Goal: Task Accomplishment & Management: Use online tool/utility

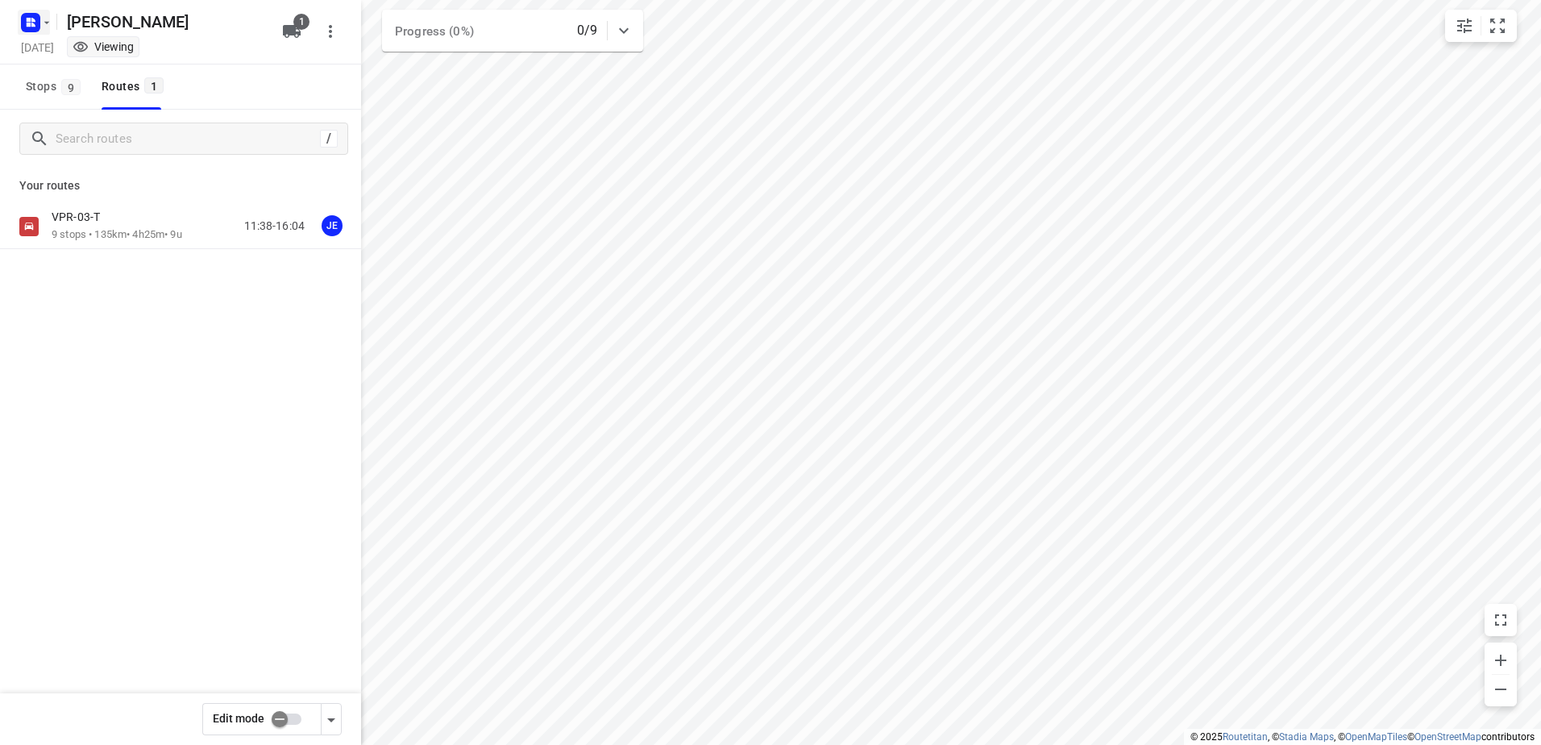
click at [46, 23] on icon "button" at bounding box center [47, 22] width 6 height 2
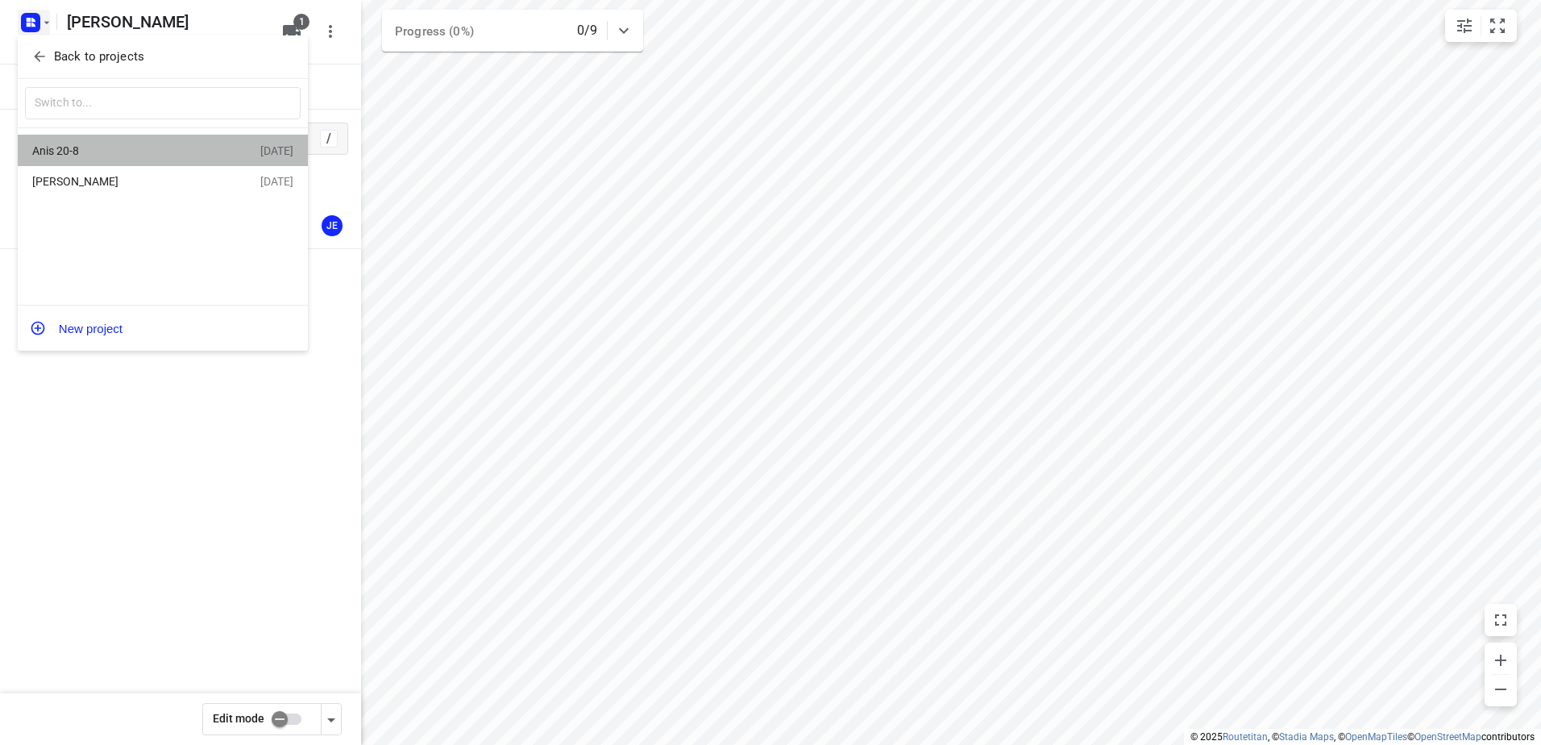
click at [72, 148] on div "Anis 20-8" at bounding box center [124, 150] width 185 height 13
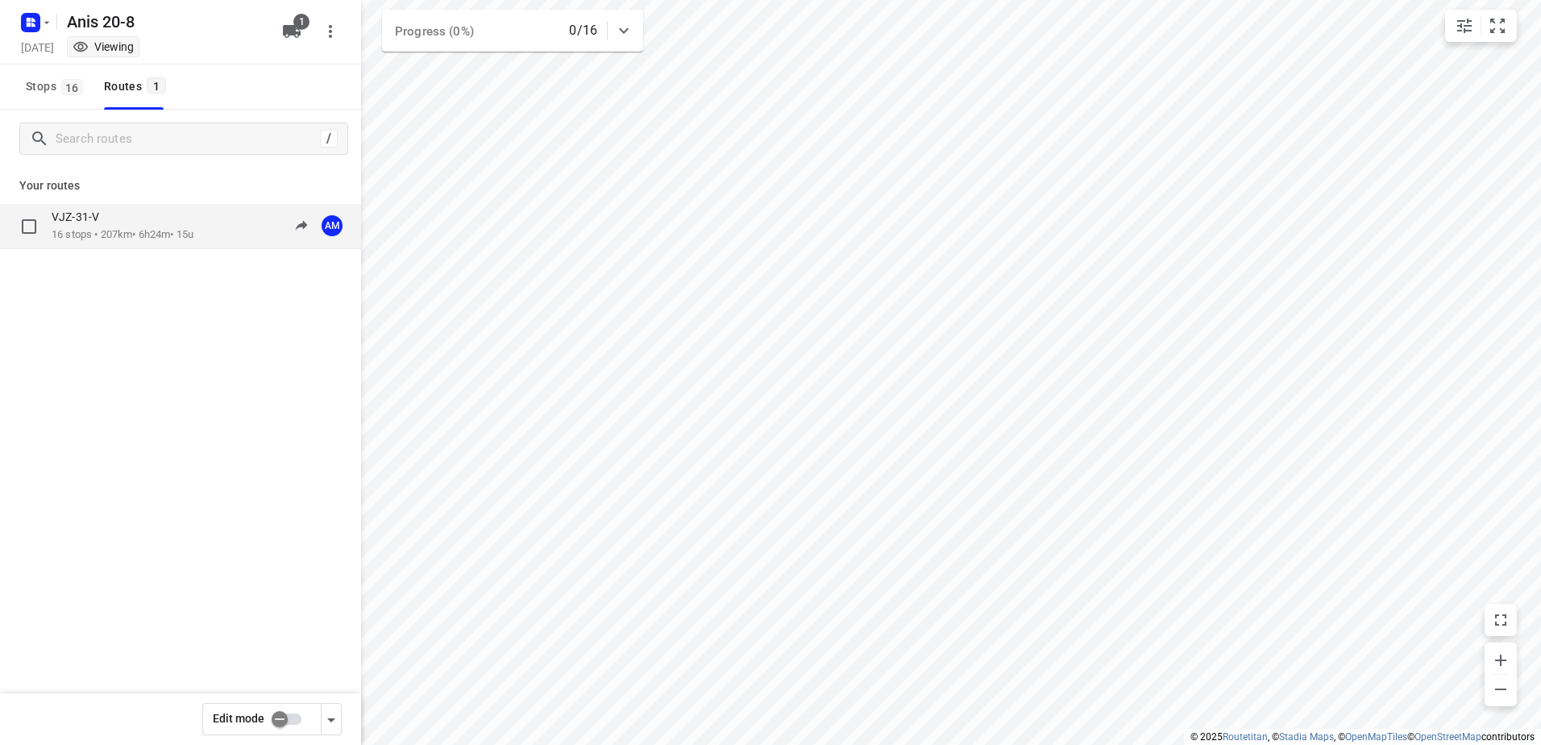
click at [116, 224] on div "VJZ-31-V" at bounding box center [123, 219] width 142 height 18
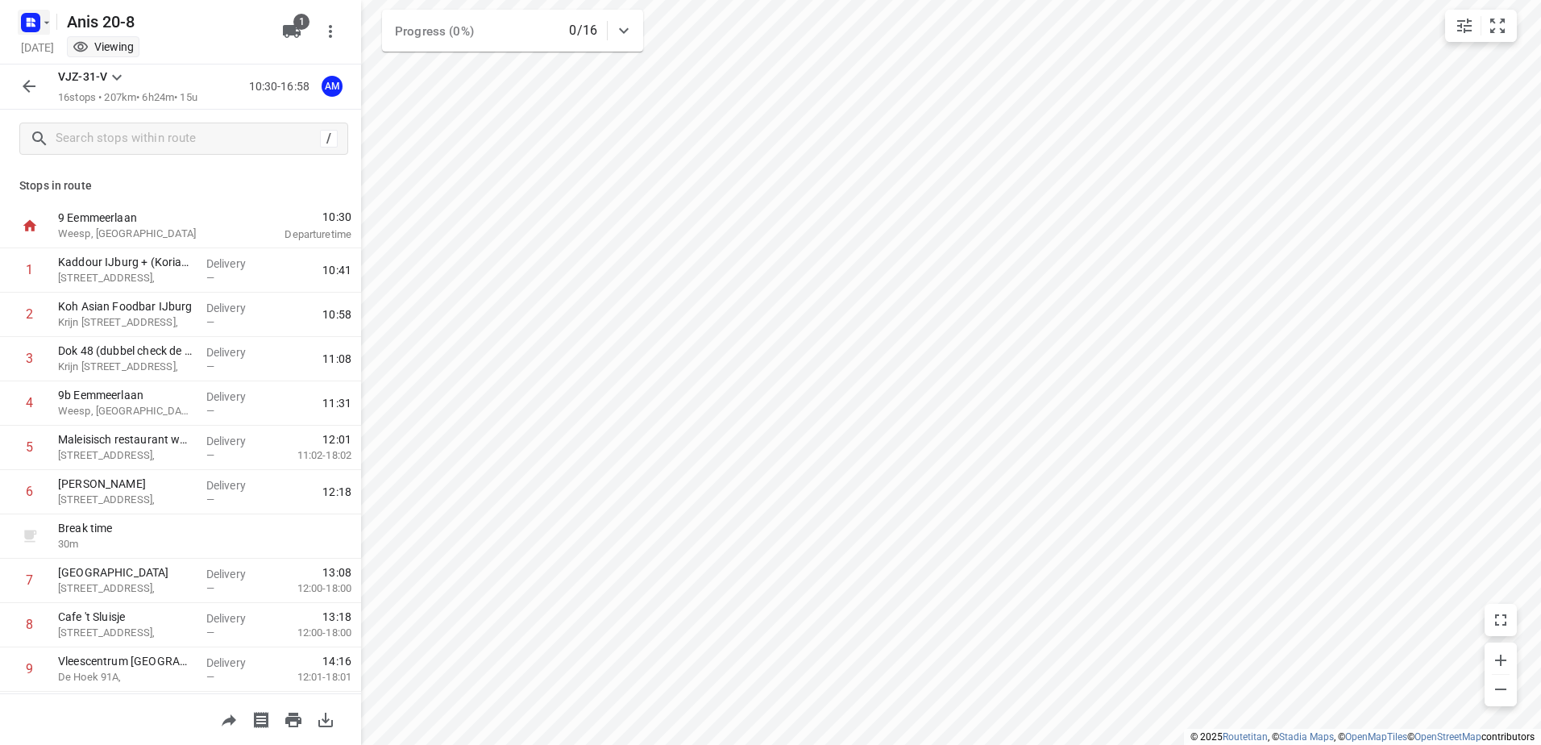
click at [44, 22] on icon "button" at bounding box center [46, 22] width 13 height 13
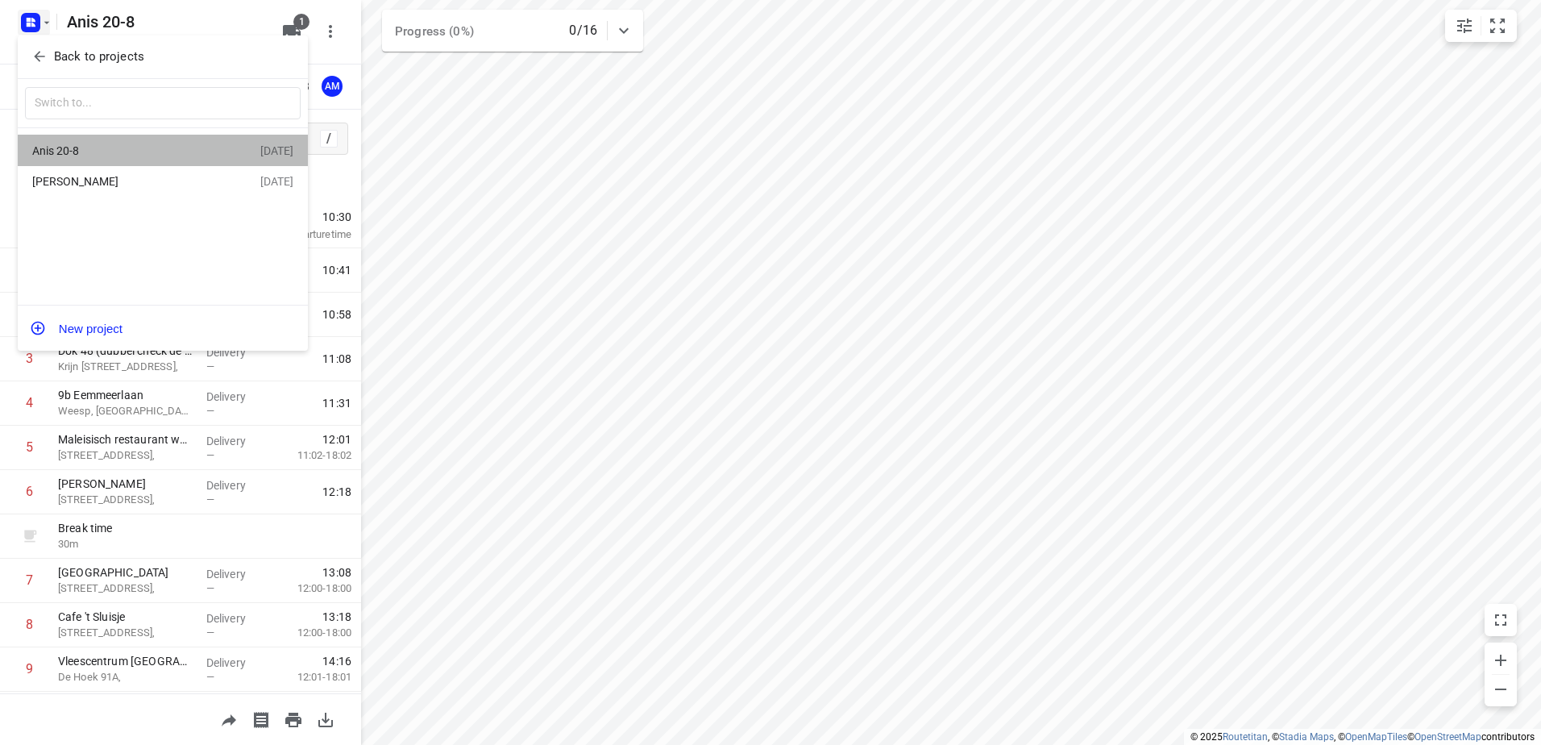
click at [66, 149] on div "Anis 20-8" at bounding box center [124, 150] width 185 height 13
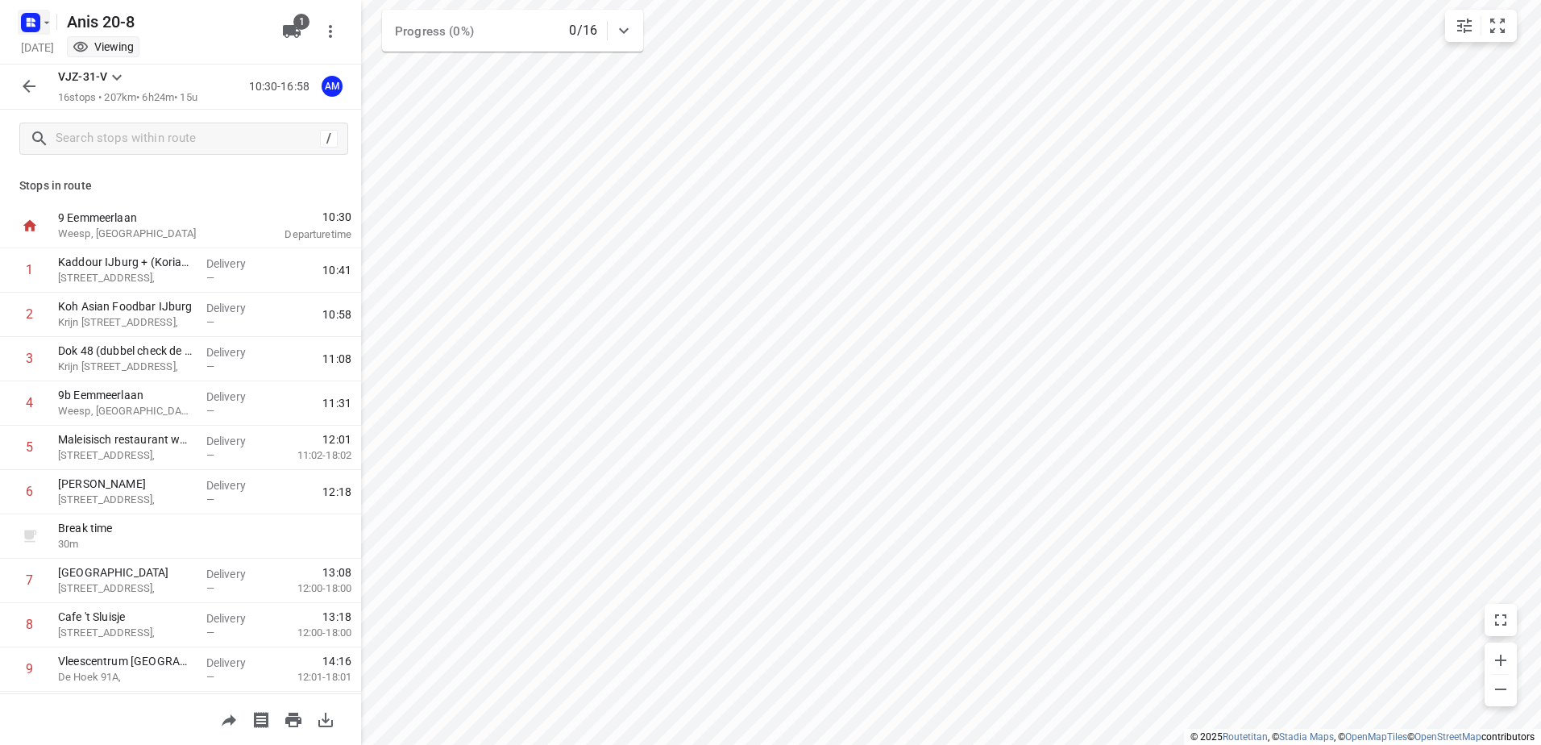
click at [42, 24] on icon "button" at bounding box center [46, 22] width 13 height 13
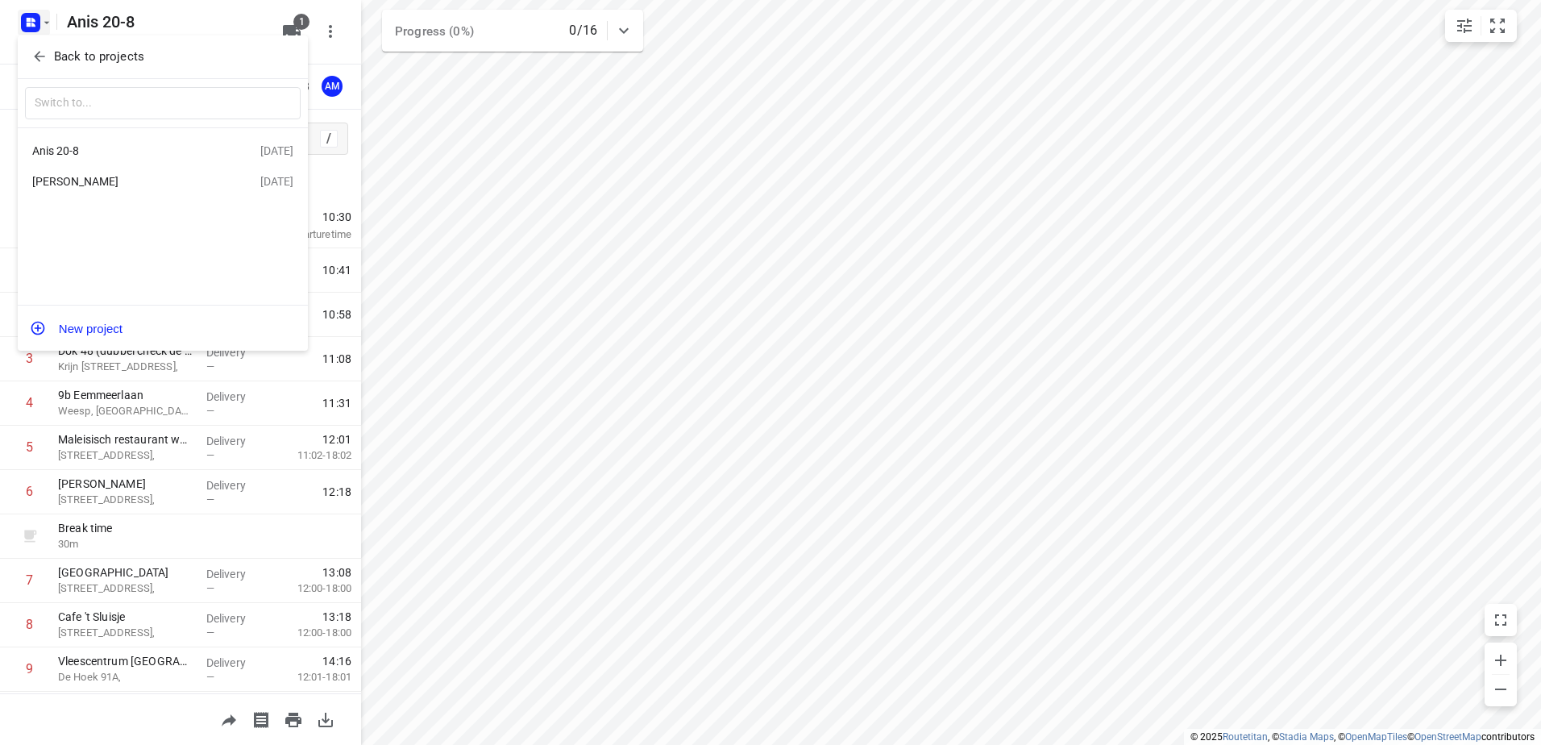
click at [64, 182] on div "[PERSON_NAME]" at bounding box center [124, 181] width 185 height 13
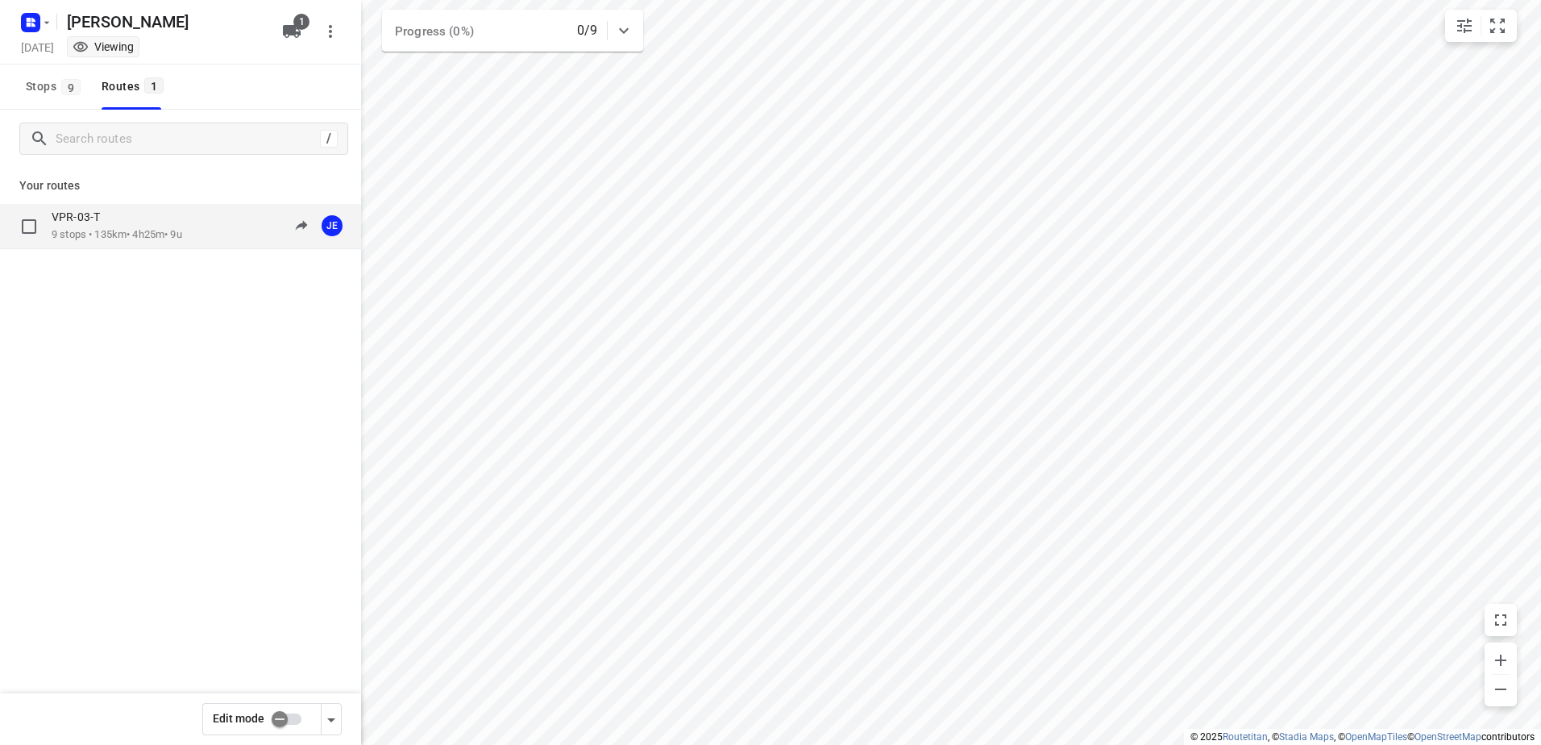
click at [81, 222] on p "VPR-03-T" at bounding box center [81, 217] width 58 height 15
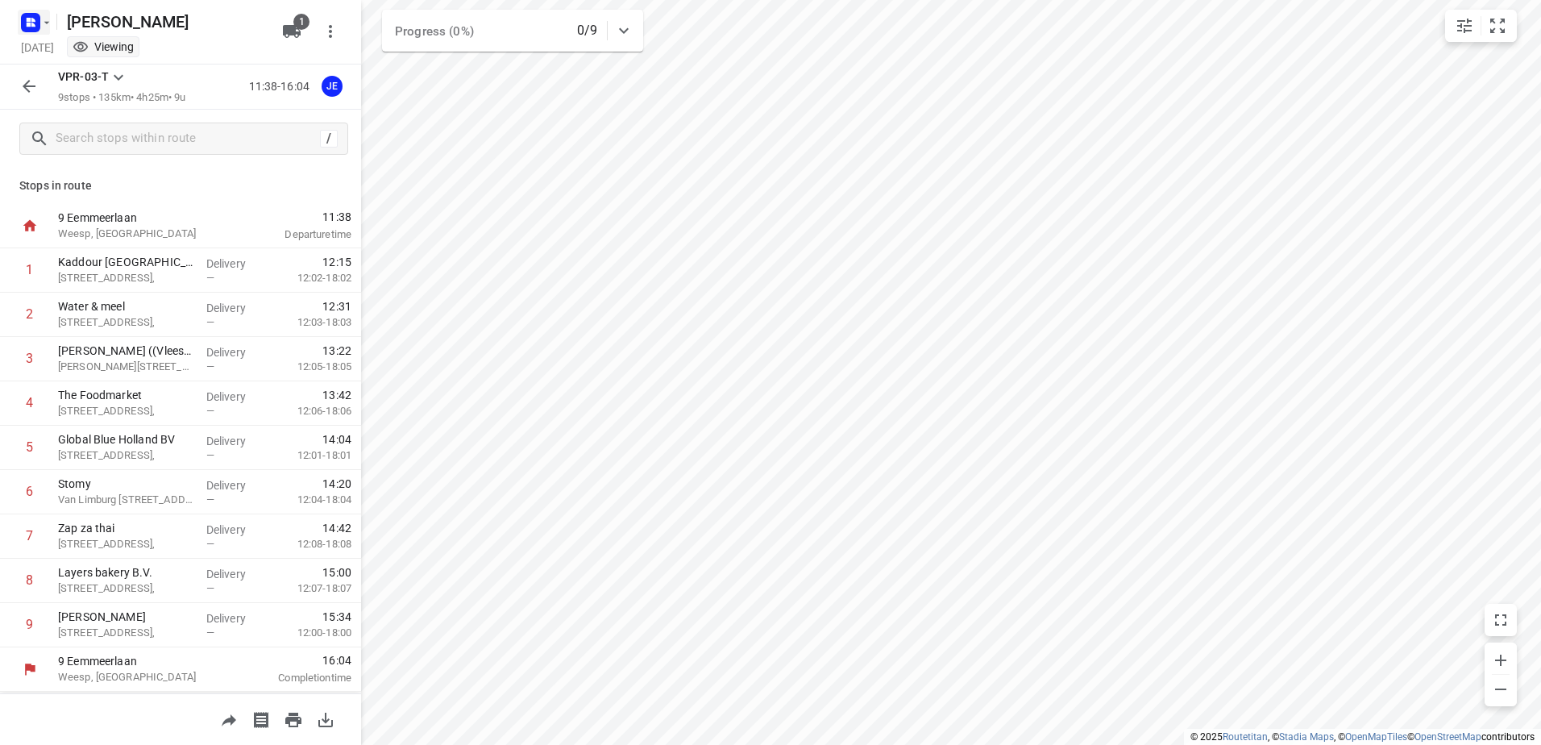
click at [43, 21] on icon "button" at bounding box center [46, 22] width 13 height 13
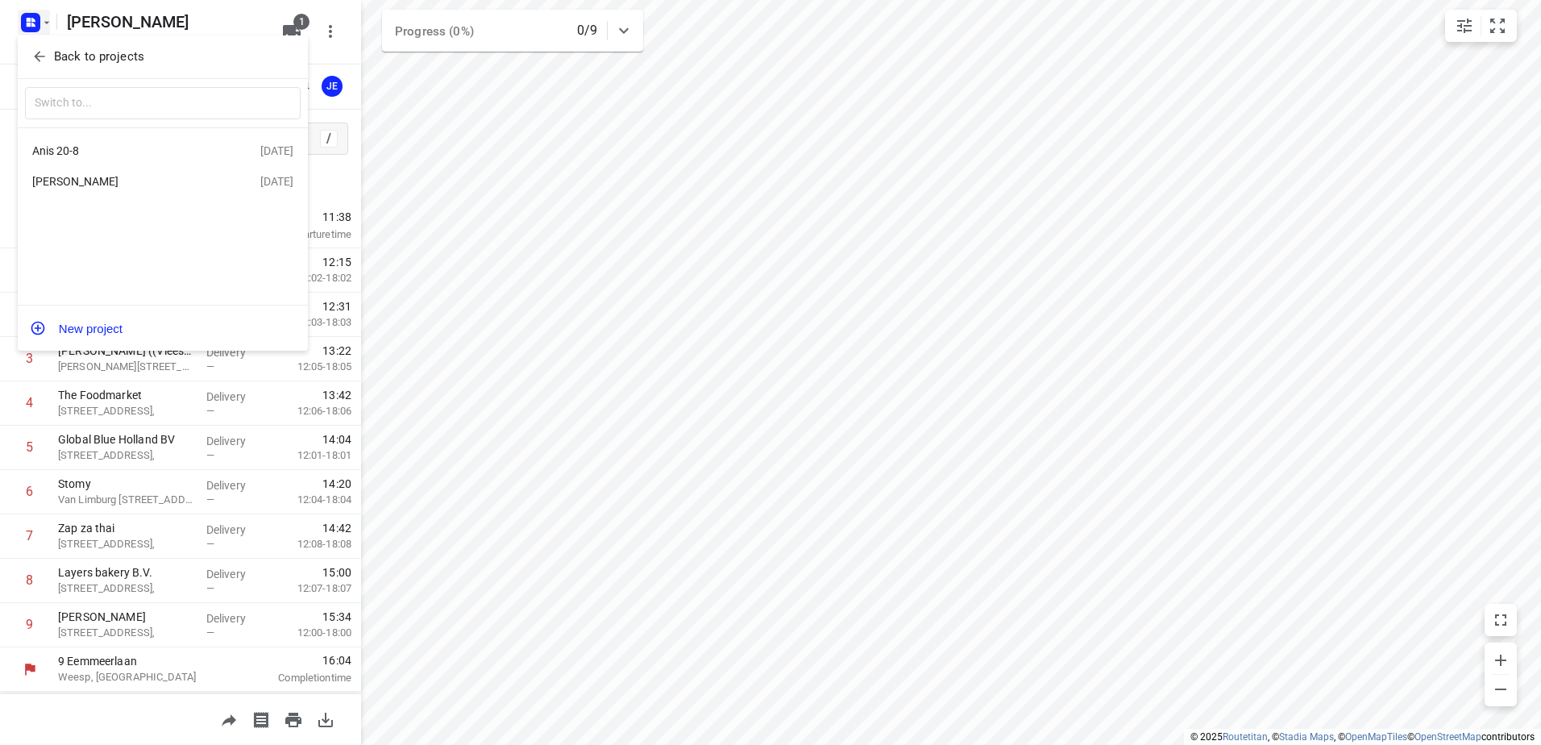
click at [59, 149] on div "Anis 20-8" at bounding box center [124, 150] width 185 height 13
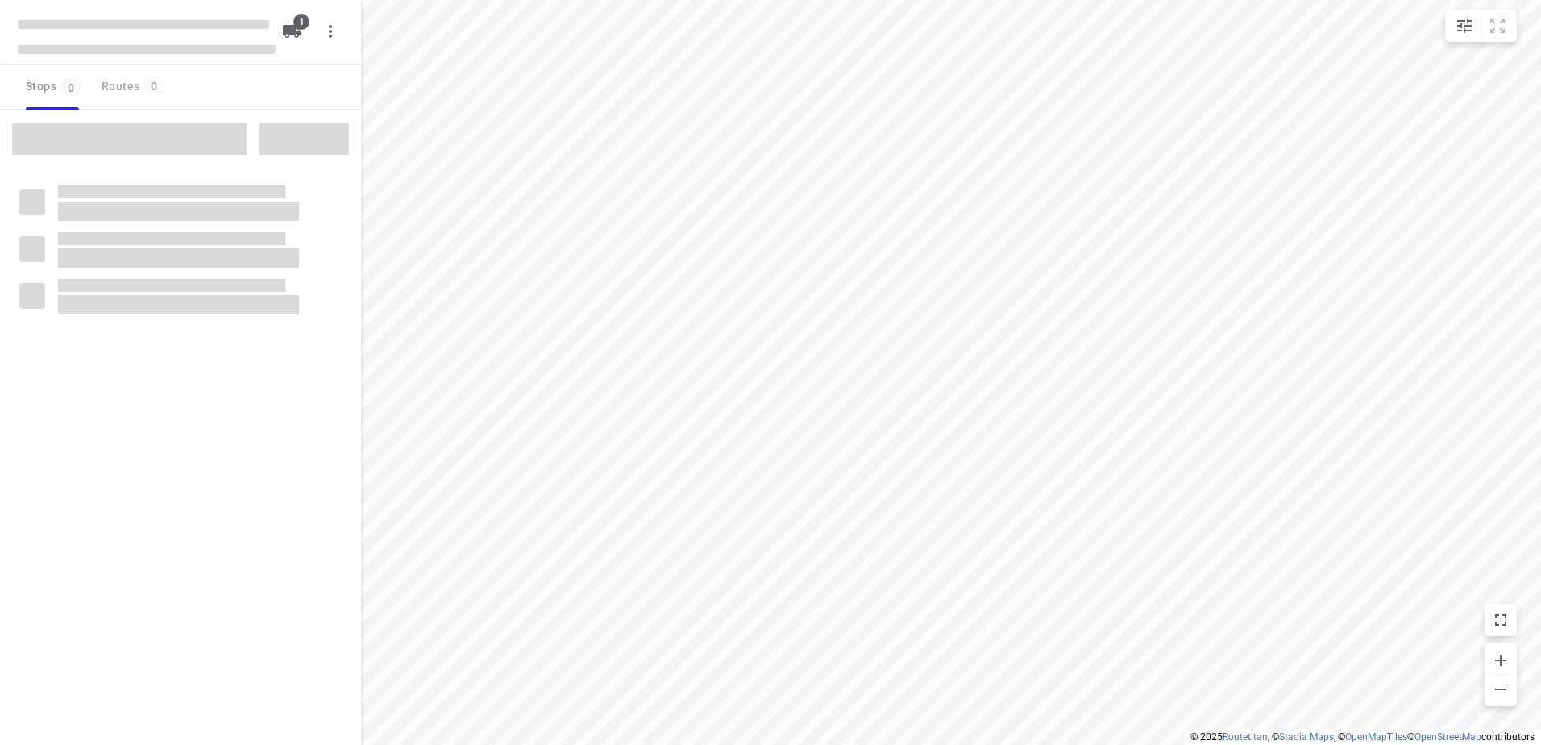
type input "distance"
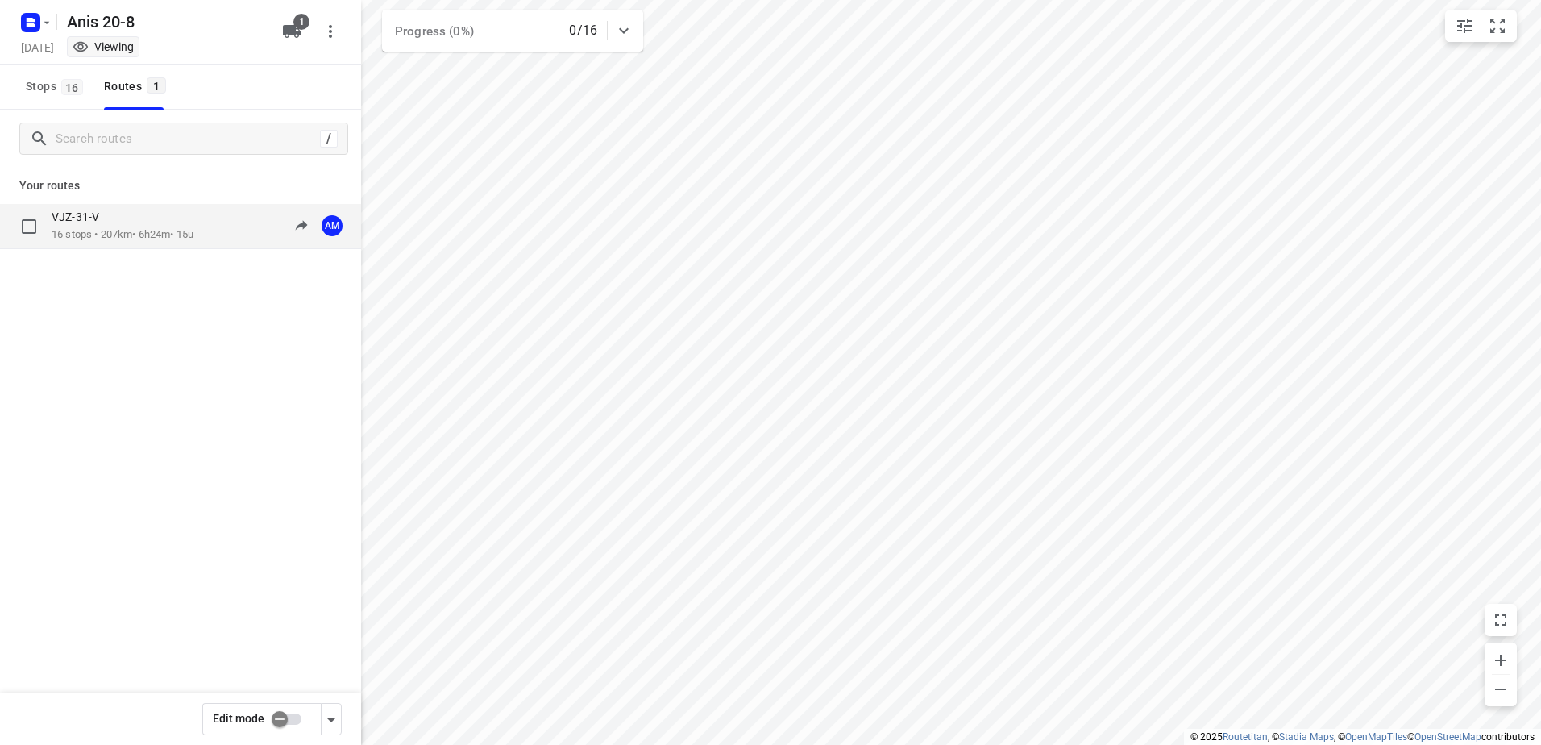
click at [93, 228] on p "16 stops • 207km • 6h24m • 15u" at bounding box center [123, 234] width 142 height 15
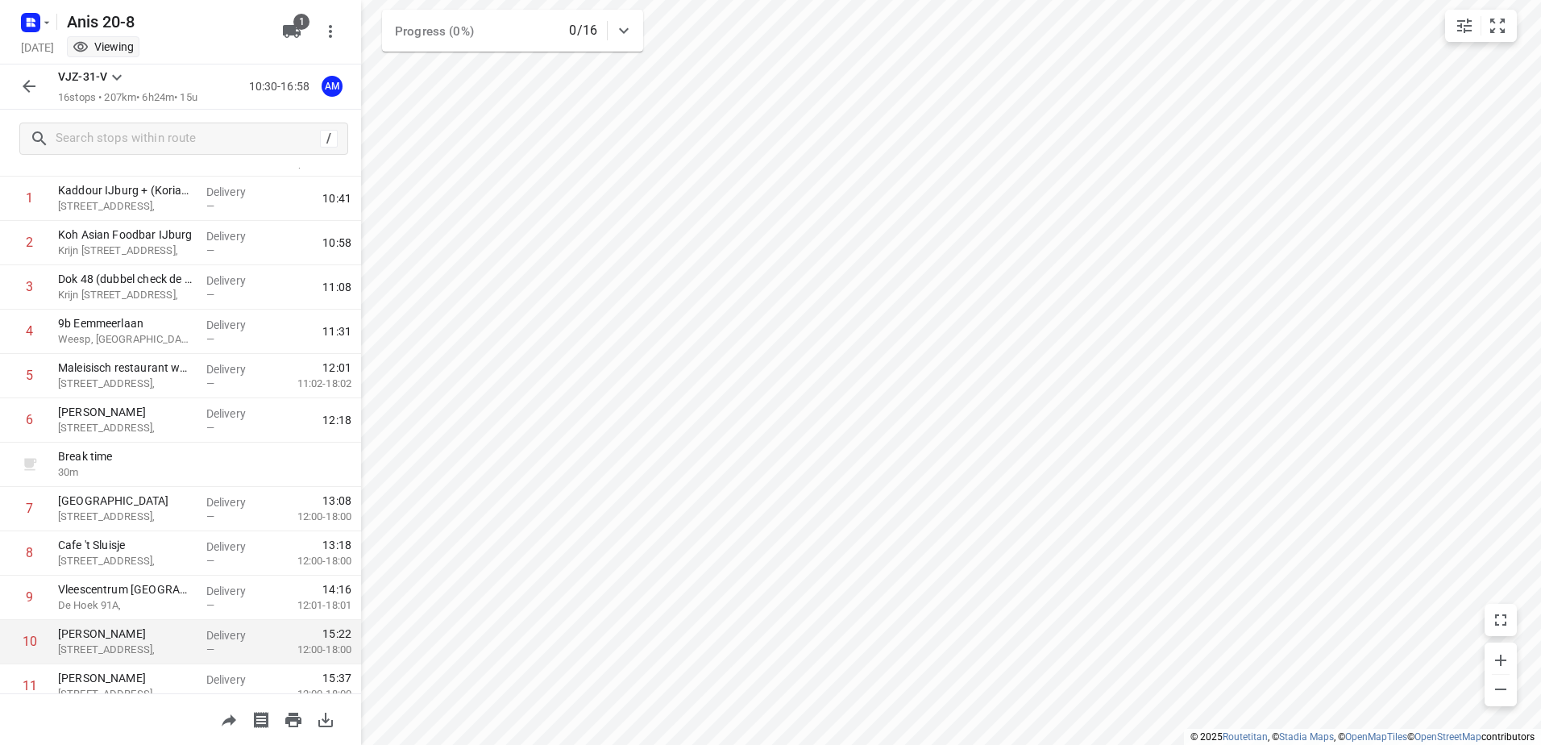
scroll to position [161, 0]
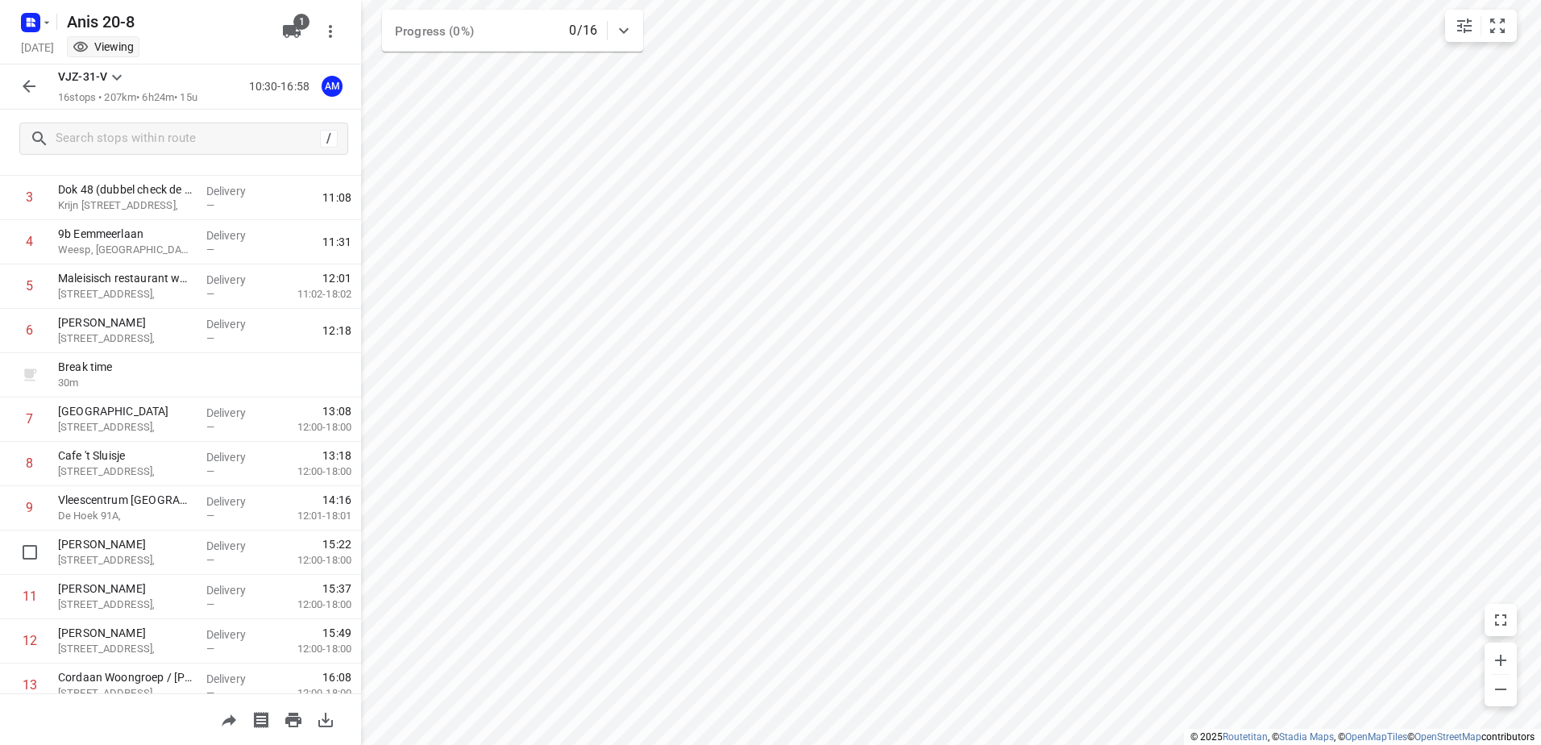
click at [21, 82] on icon "button" at bounding box center [28, 86] width 19 height 19
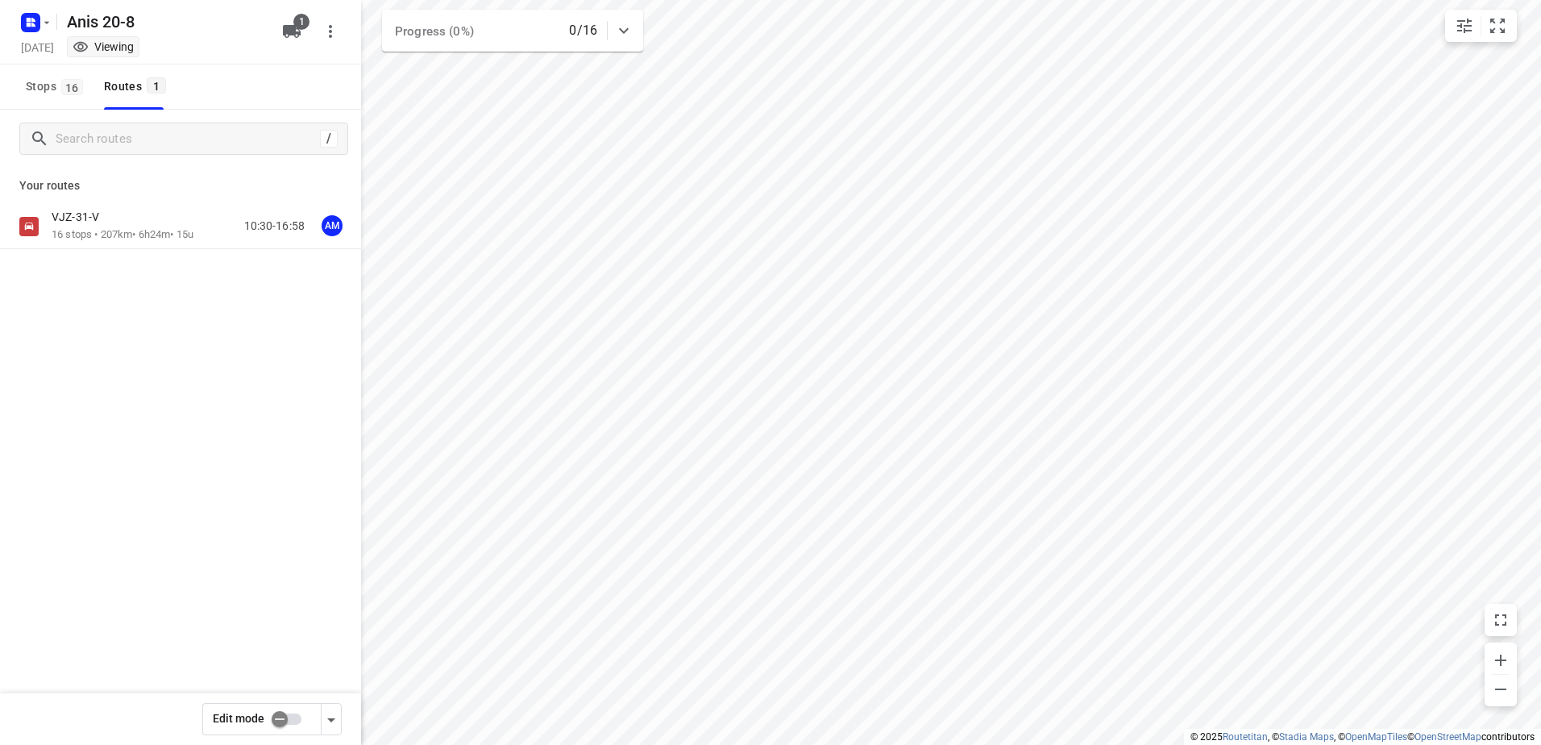
click at [289, 716] on input "checkbox" at bounding box center [280, 719] width 92 height 31
checkbox input "true"
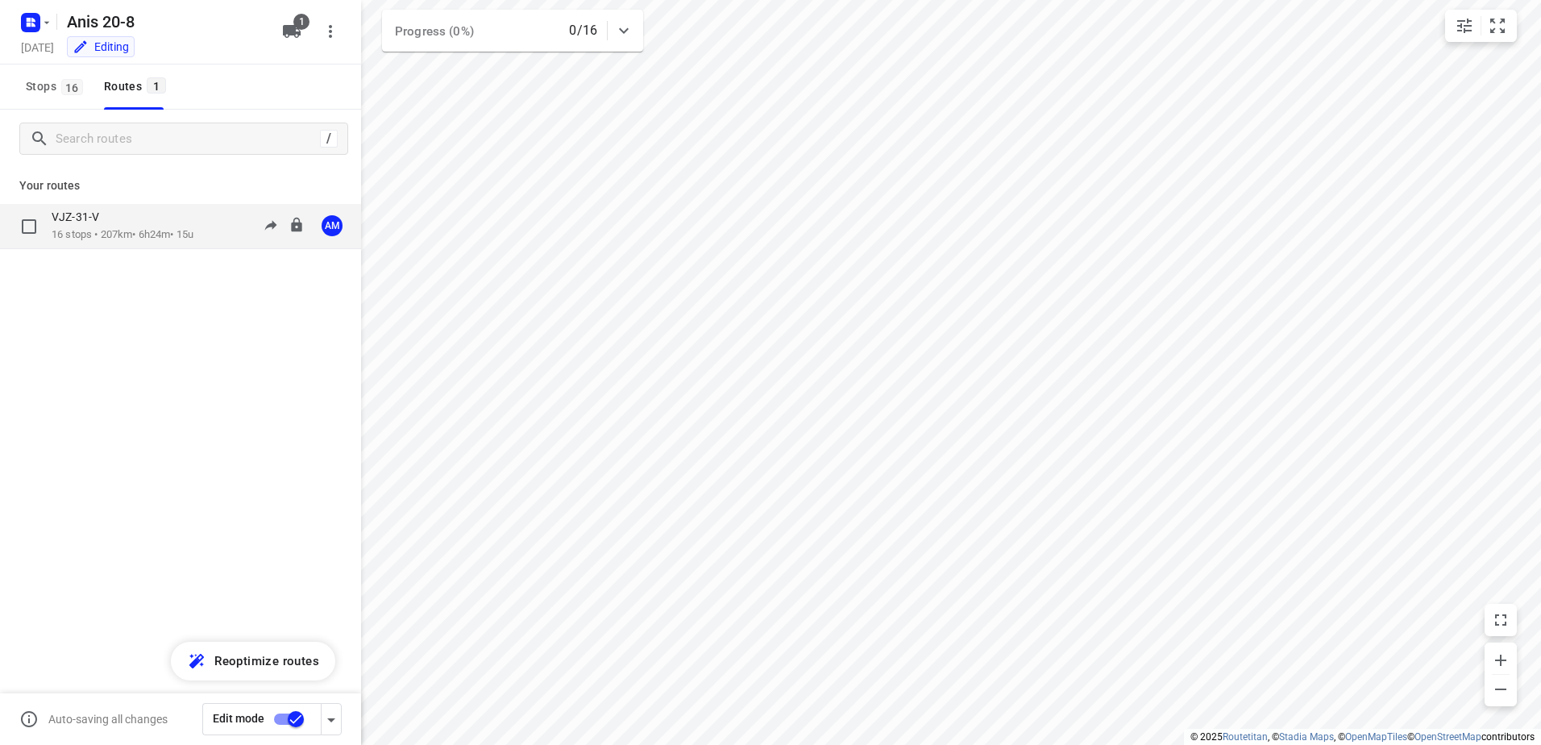
click at [95, 221] on p "VJZ-31-V" at bounding box center [80, 217] width 57 height 15
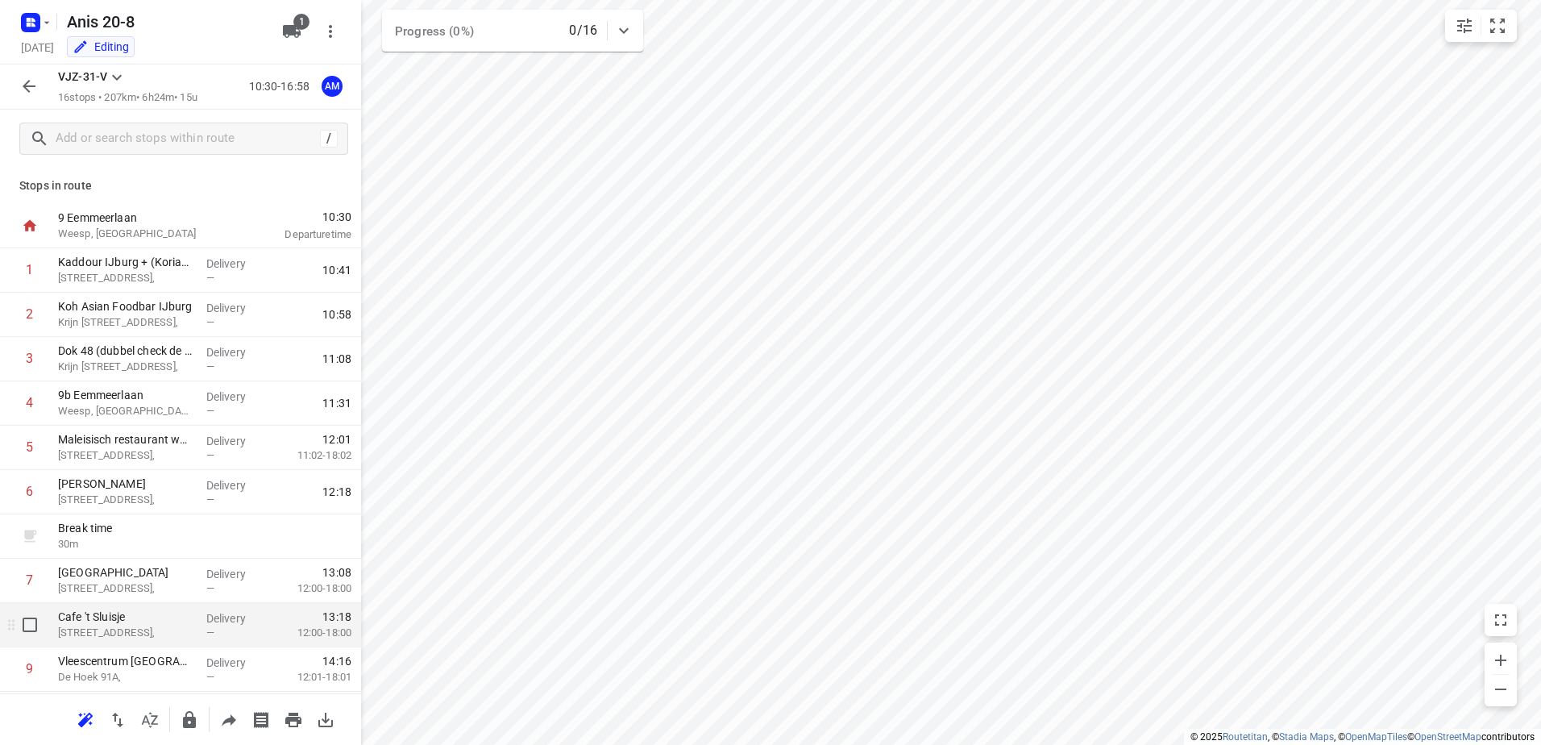
scroll to position [81, 0]
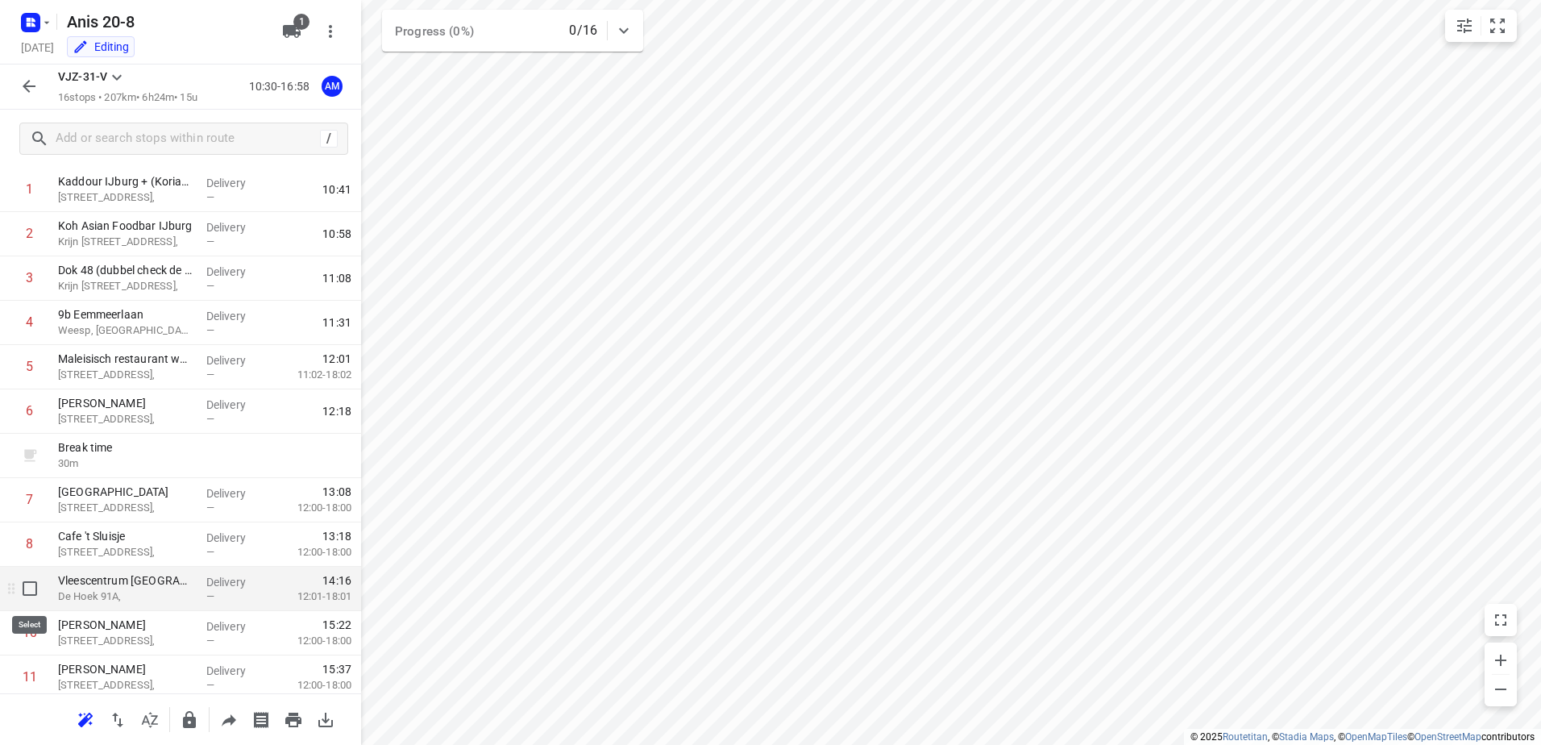
click at [32, 588] on input "checkbox" at bounding box center [30, 588] width 32 height 32
checkbox input "true"
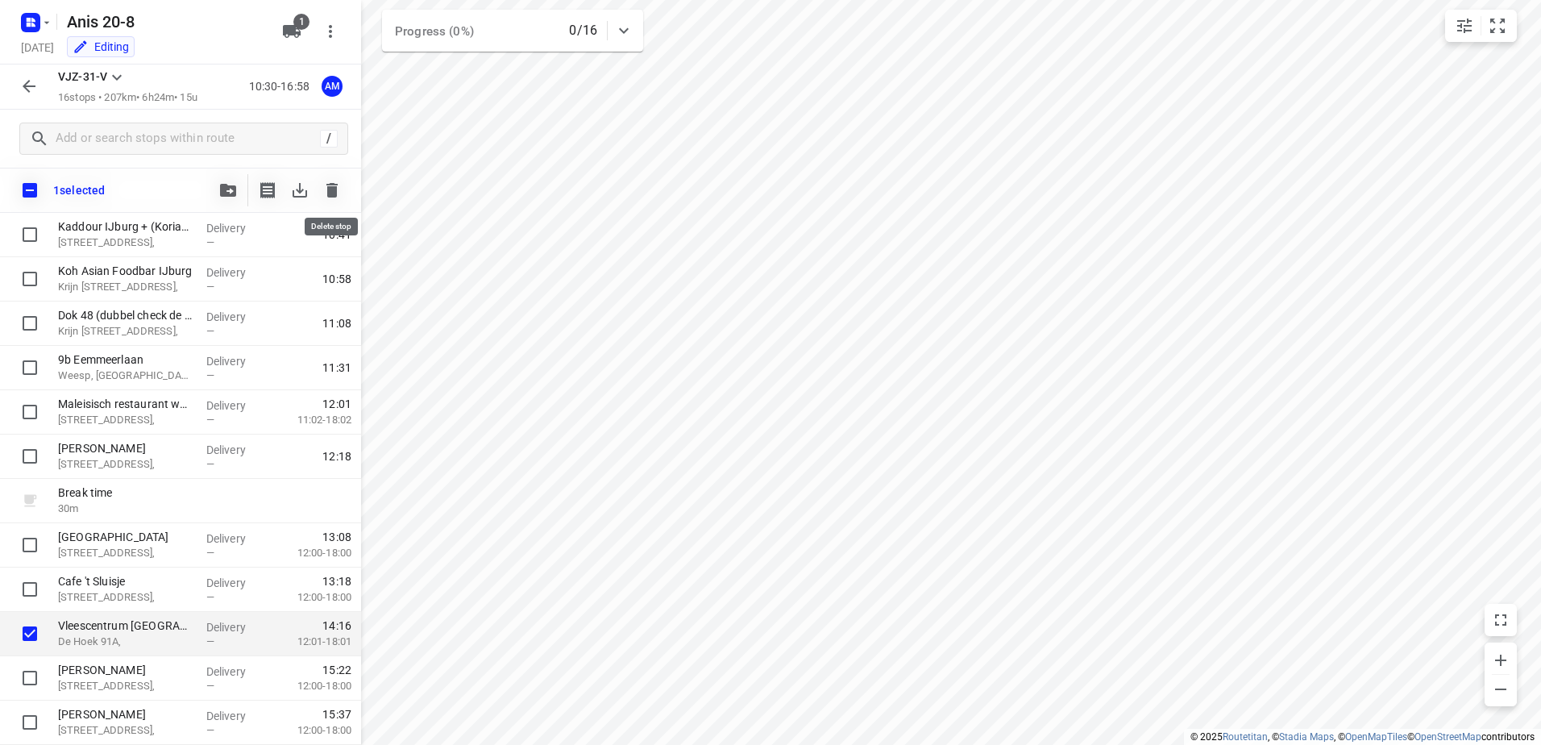
click at [335, 192] on icon "button" at bounding box center [331, 190] width 11 height 15
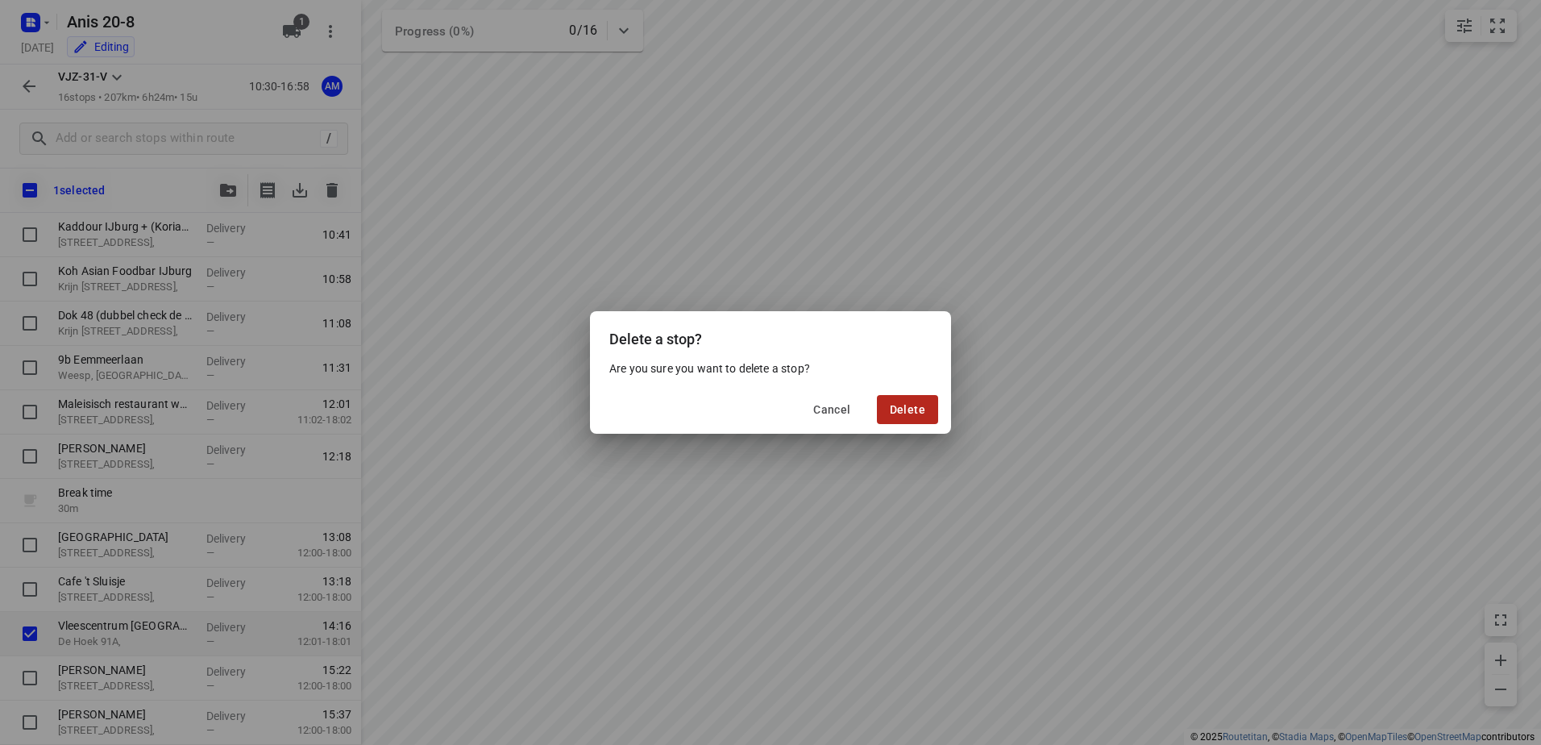
click at [911, 404] on span "Delete" at bounding box center [907, 409] width 35 height 13
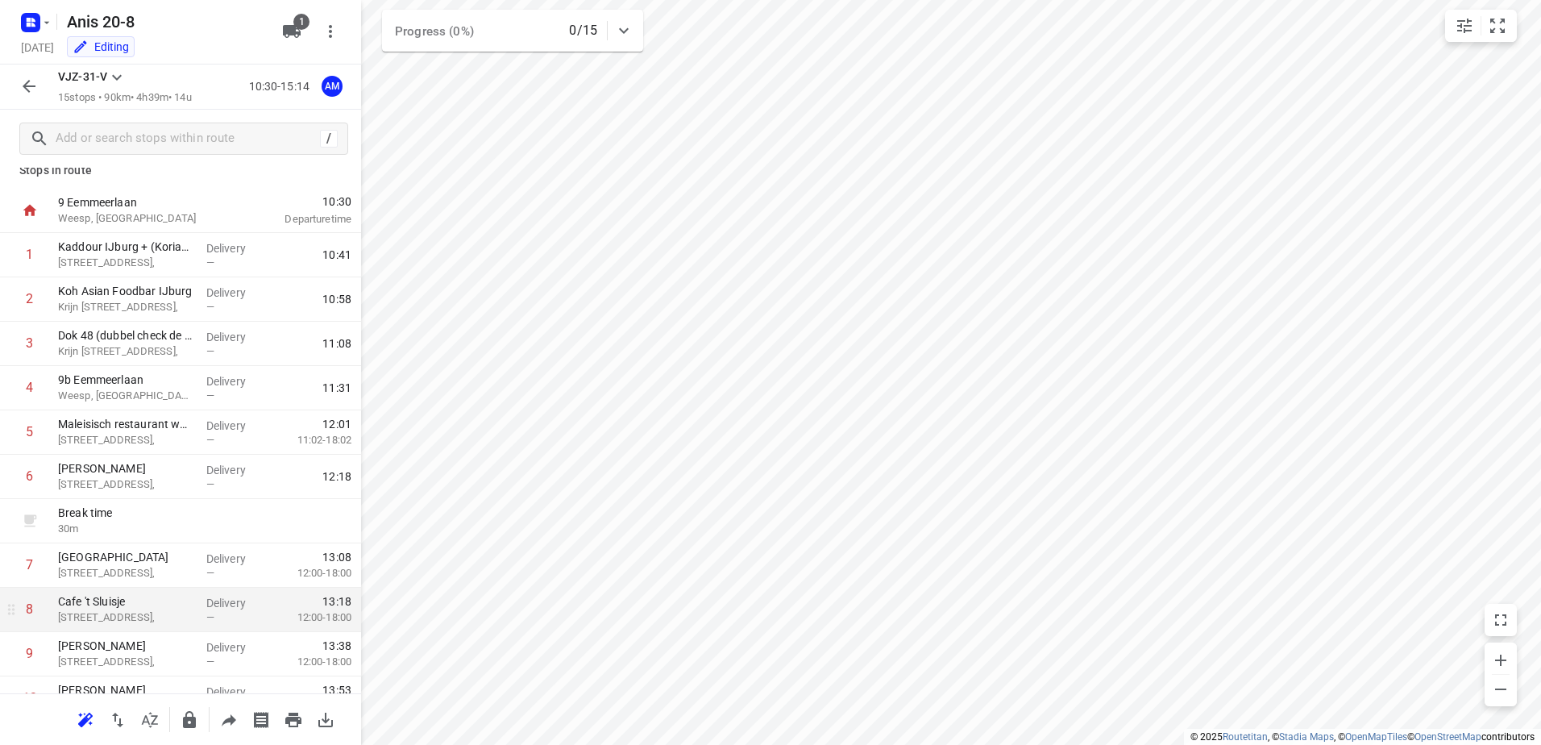
scroll to position [0, 0]
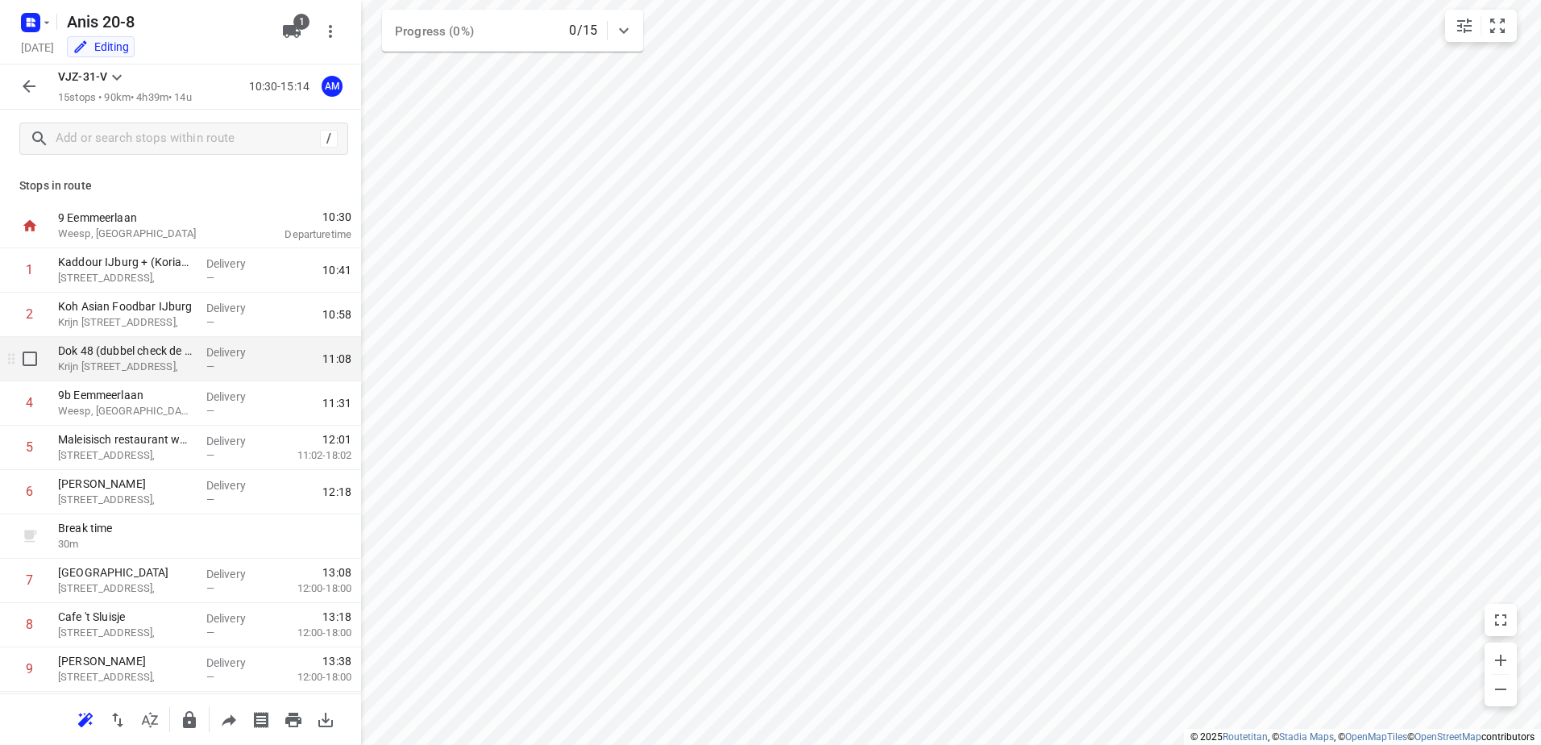
click at [151, 368] on p "Krijn [STREET_ADDRESS]," at bounding box center [125, 367] width 135 height 16
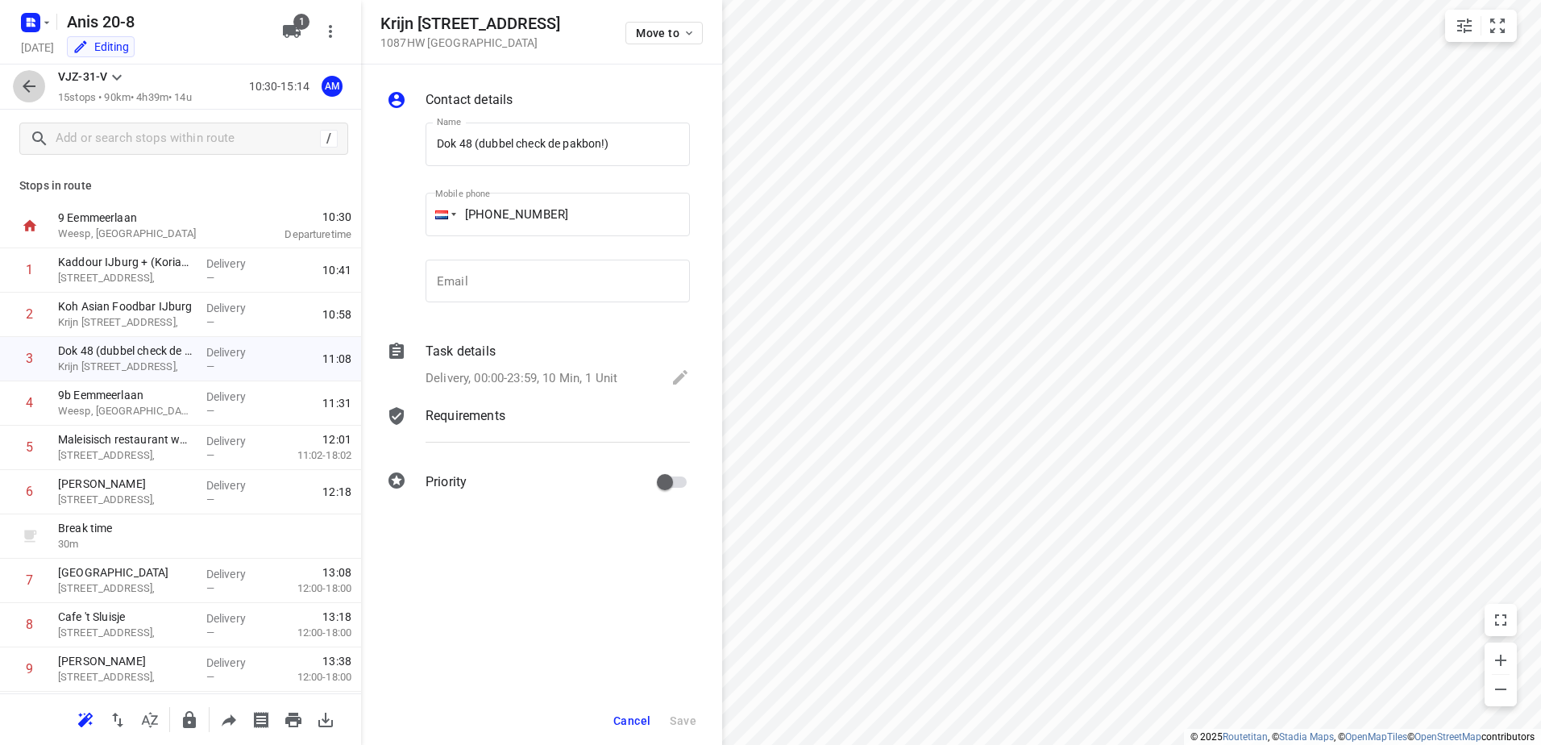
click at [29, 85] on icon "button" at bounding box center [28, 86] width 19 height 19
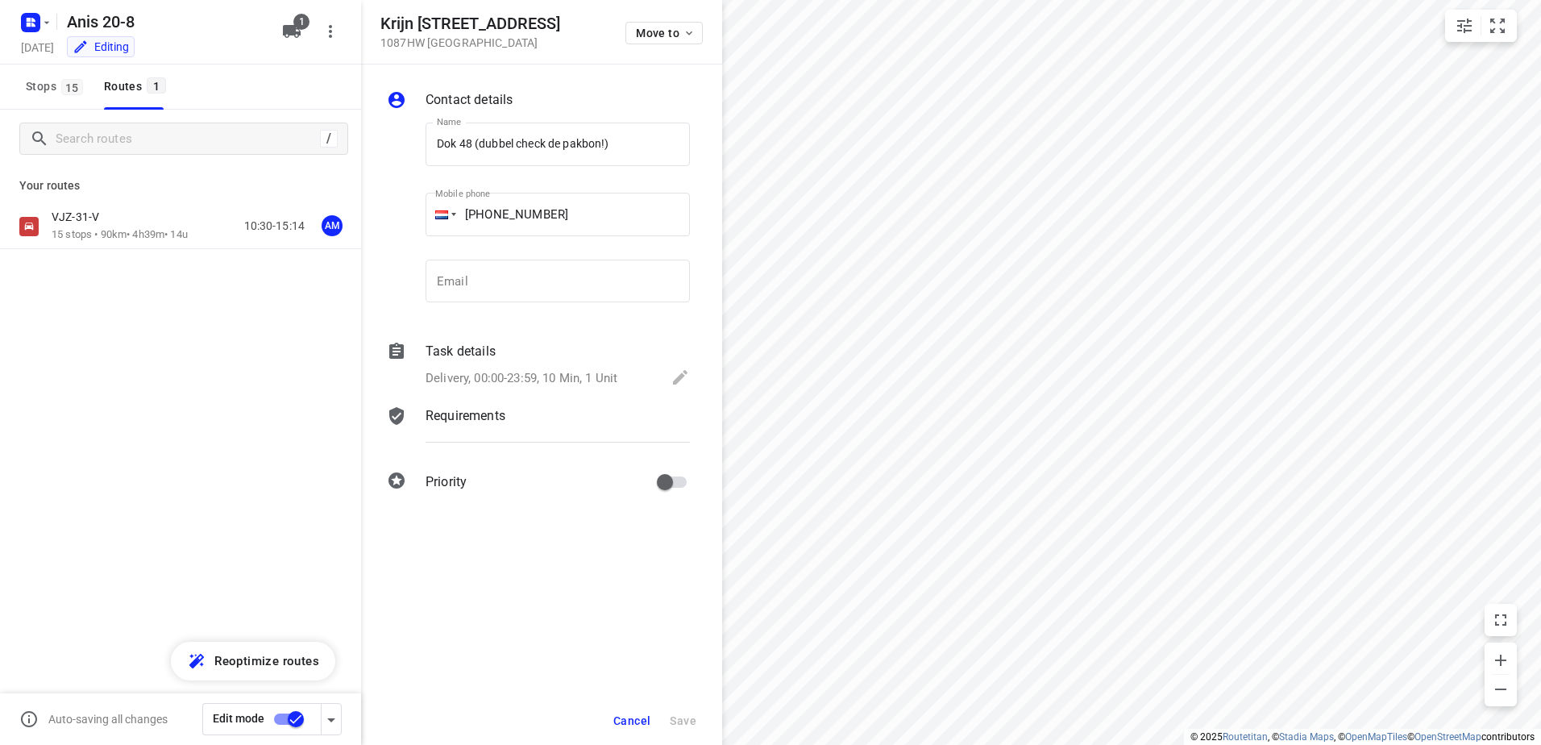
click at [285, 720] on input "checkbox" at bounding box center [296, 719] width 92 height 31
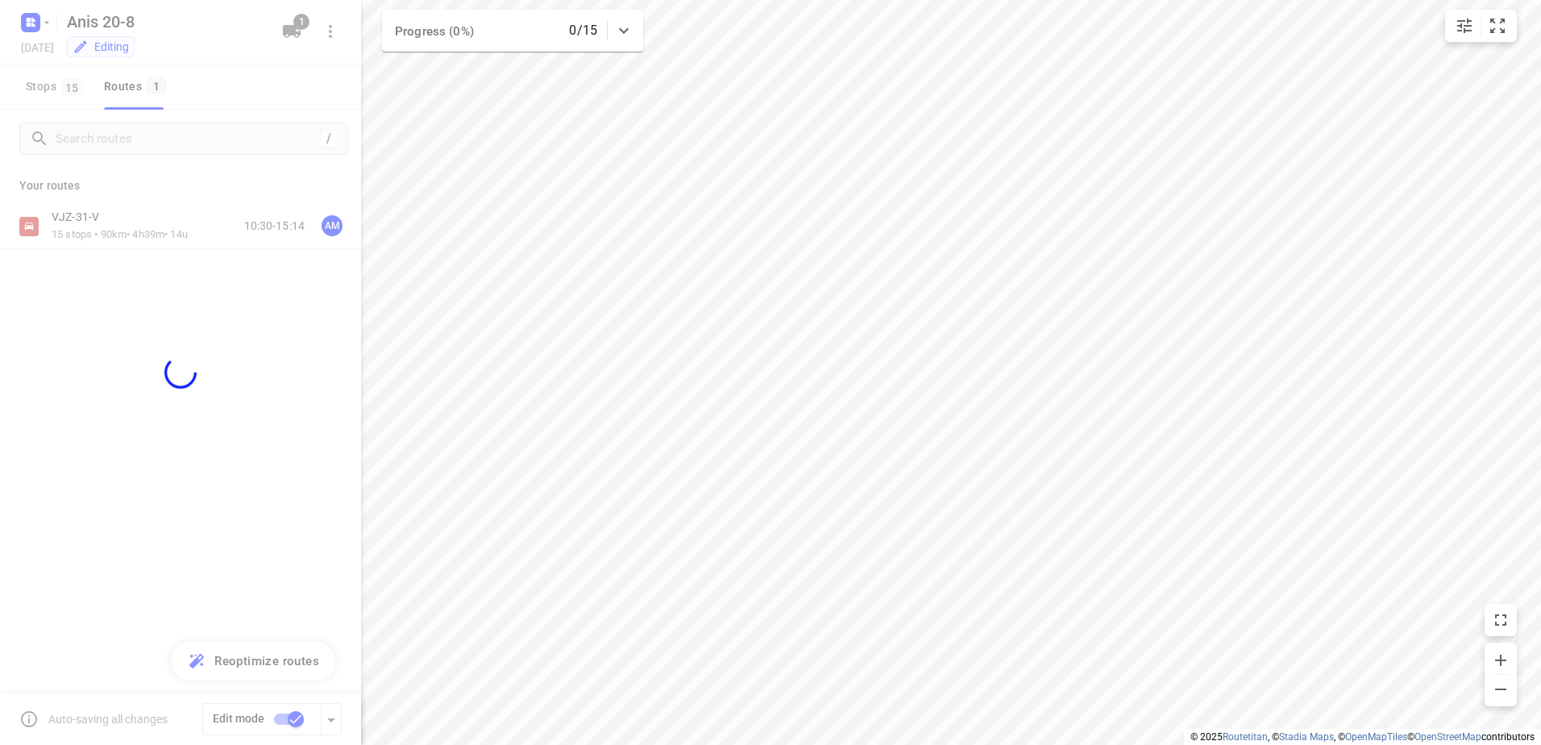
checkbox input "false"
